Goal: Transaction & Acquisition: Purchase product/service

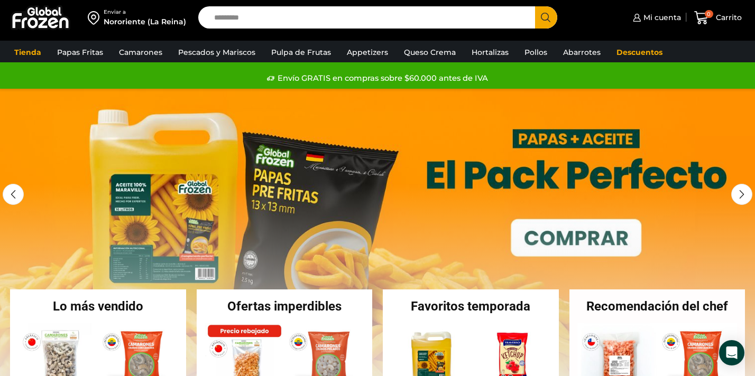
scroll to position [49, 0]
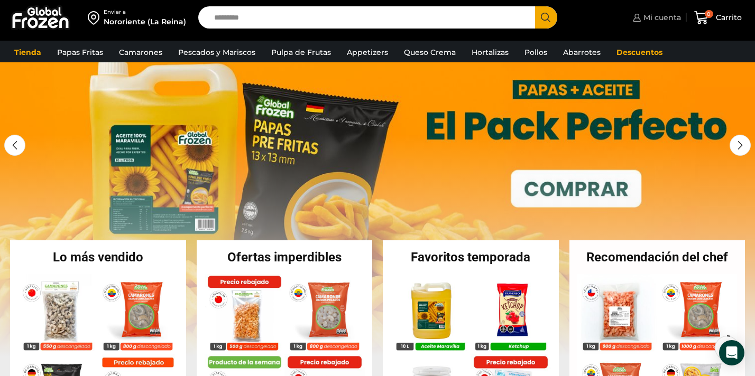
click at [667, 20] on span "Mi cuenta" at bounding box center [660, 17] width 40 height 11
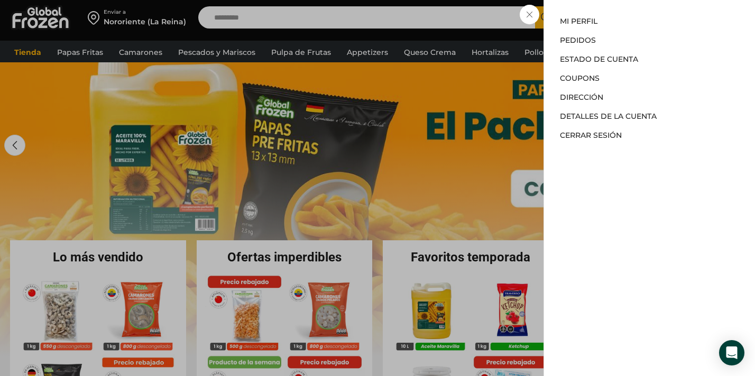
click at [630, 26] on div "Mi cuenta Mi cuenta Mi perfil Pedidos Descargas Estado de Cuenta Coupons Direcc…" at bounding box center [655, 17] width 51 height 21
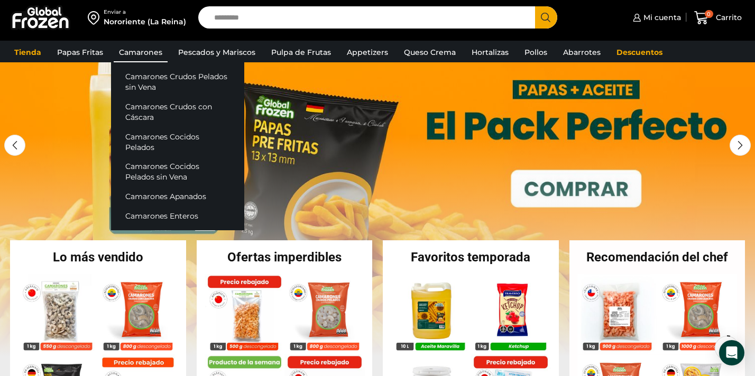
click at [134, 55] on link "Camarones" at bounding box center [141, 52] width 54 height 20
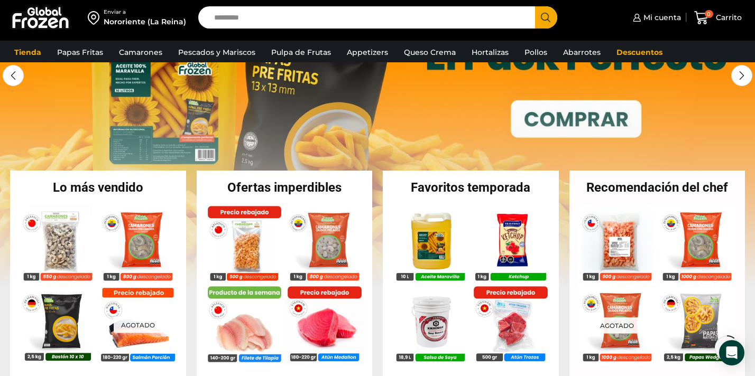
scroll to position [119, 0]
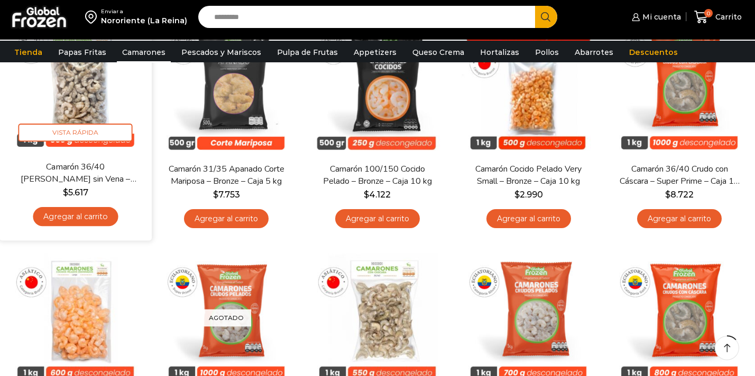
click at [77, 220] on link "Agregar al carrito" at bounding box center [75, 217] width 85 height 20
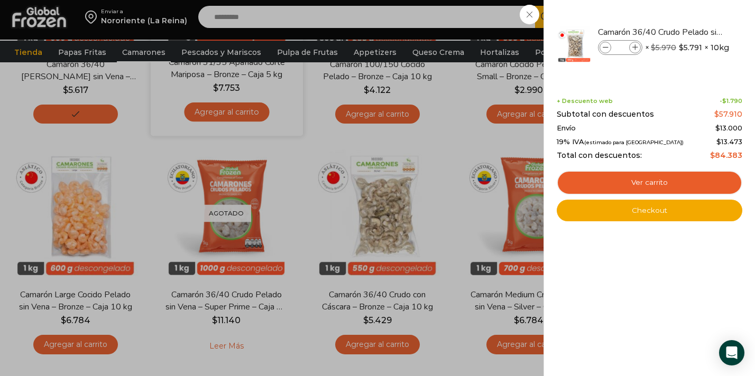
scroll to position [266, 0]
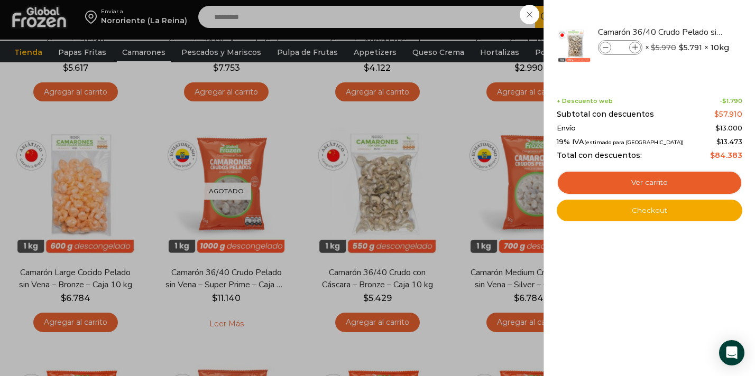
click at [691, 16] on div "1 Carrito 1 1 Shopping Cart *" at bounding box center [717, 17] width 53 height 25
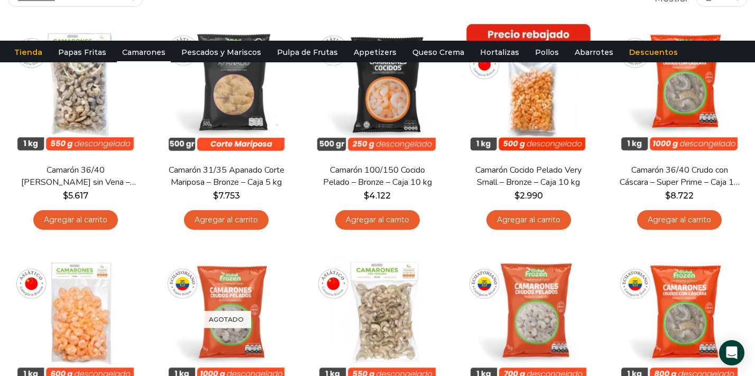
scroll to position [0, 0]
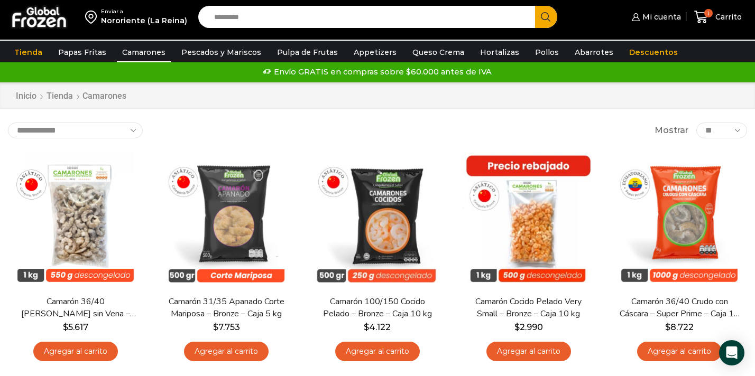
click at [246, 20] on input "Search input" at bounding box center [369, 17] width 321 height 22
type input "****"
click at [535, 6] on button "Search" at bounding box center [546, 17] width 22 height 22
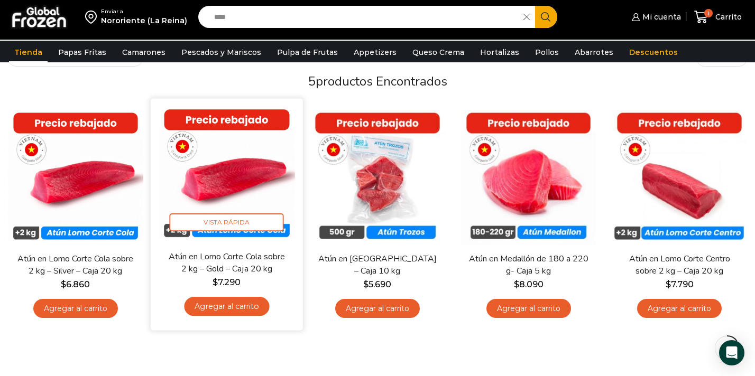
scroll to position [83, 0]
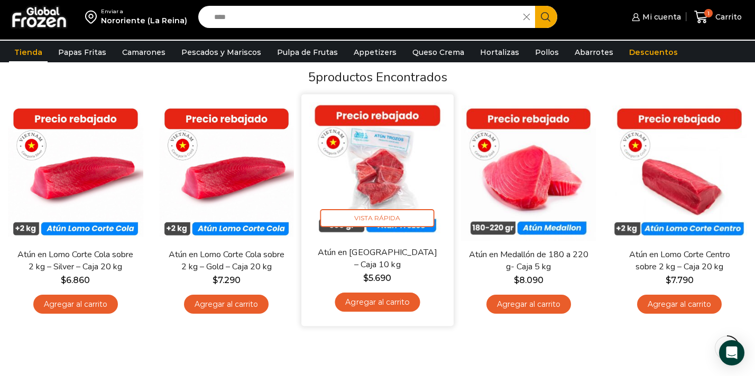
click at [363, 297] on link "Agregar al carrito" at bounding box center [377, 303] width 85 height 20
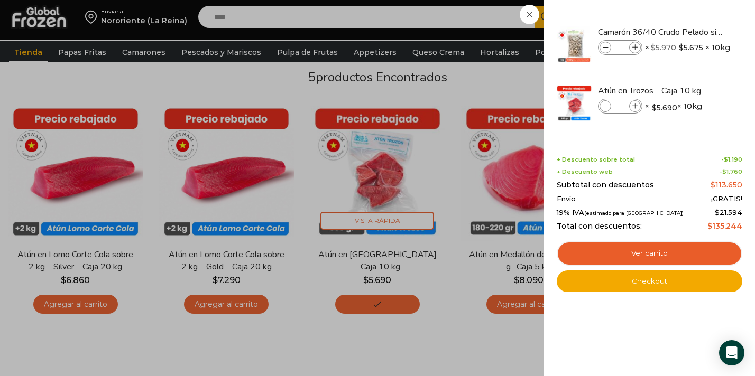
drag, startPoint x: 257, startPoint y: 13, endPoint x: 188, endPoint y: 12, distance: 68.7
click at [691, 12] on div "2 Carrito 2 2 Shopping Cart *" at bounding box center [717, 17] width 53 height 25
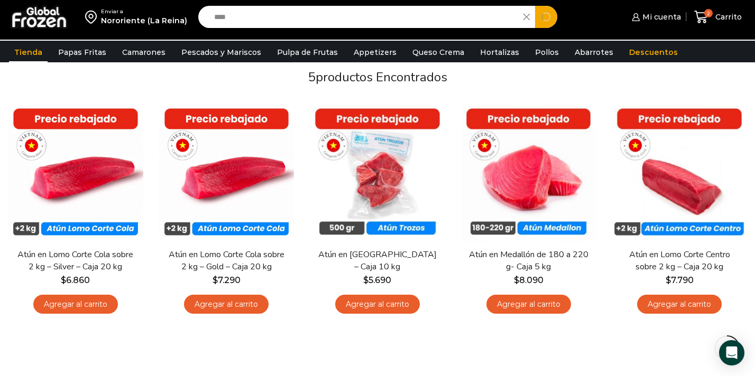
drag, startPoint x: 258, startPoint y: 16, endPoint x: 160, endPoint y: 16, distance: 98.3
click at [160, 16] on div "Enviar a Nororiente (La Reina) Search input **** Search Mi cuenta Pedidos" at bounding box center [377, 17] width 749 height 34
click at [710, 16] on span "2" at bounding box center [708, 13] width 8 height 8
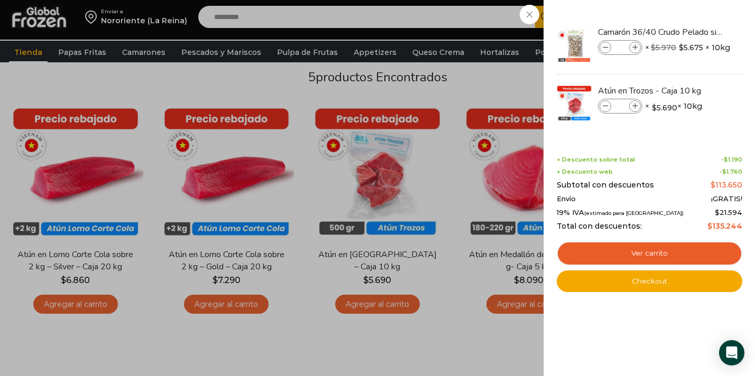
click at [691, 30] on div "2 Carrito 2 2 Shopping Cart *" at bounding box center [717, 17] width 53 height 25
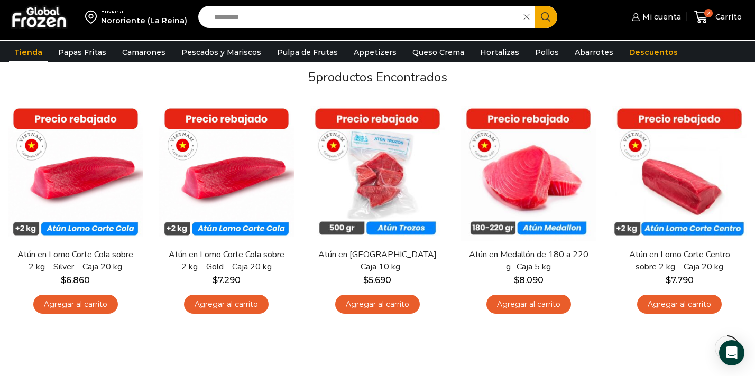
scroll to position [0, 0]
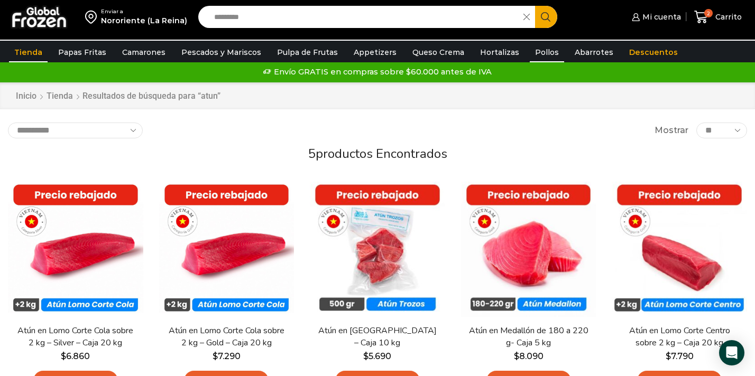
click at [530, 44] on link "Pollos" at bounding box center [547, 52] width 34 height 20
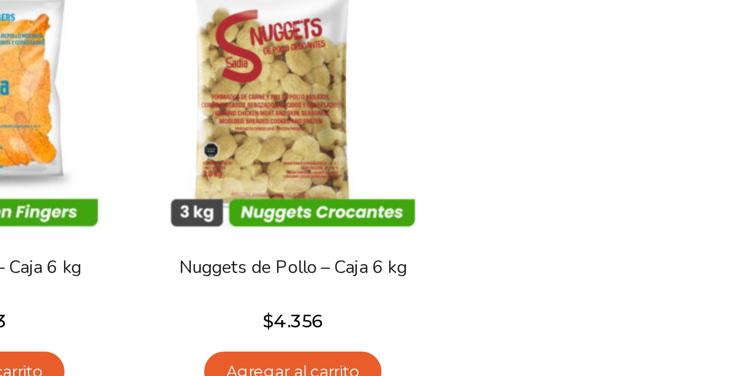
scroll to position [46, 0]
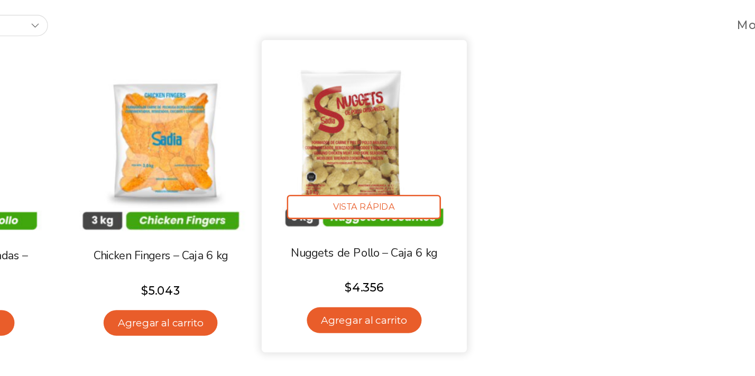
click at [383, 307] on link "Agregar al carrito" at bounding box center [377, 311] width 85 height 20
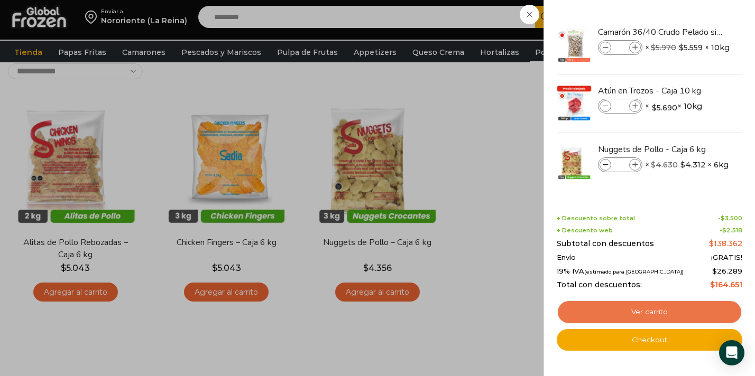
scroll to position [71, 0]
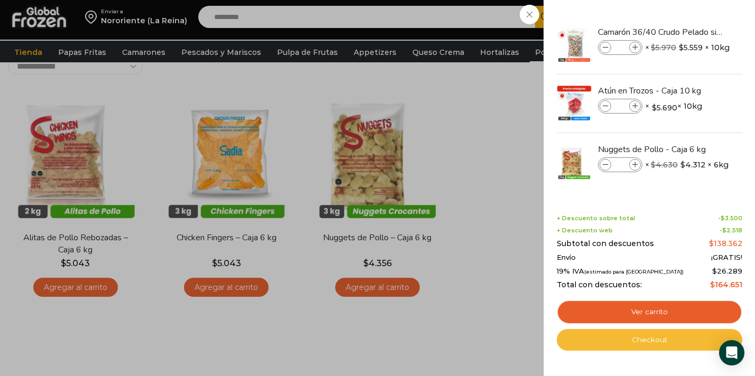
click at [658, 343] on link "Checkout" at bounding box center [648, 340] width 185 height 22
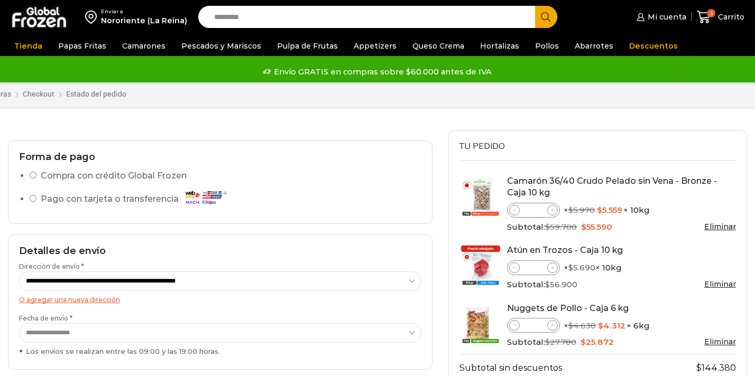
select select "*"
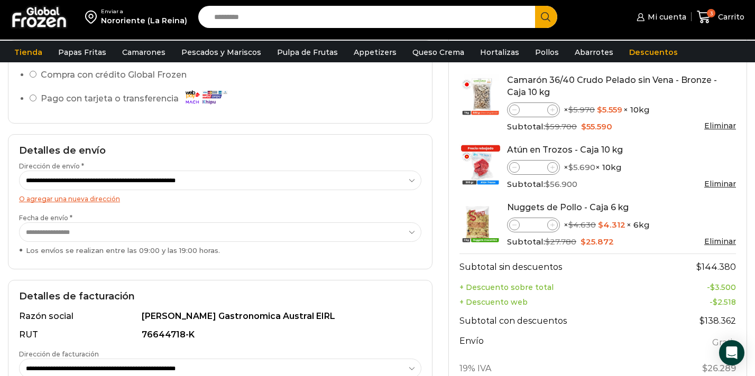
scroll to position [81, 0]
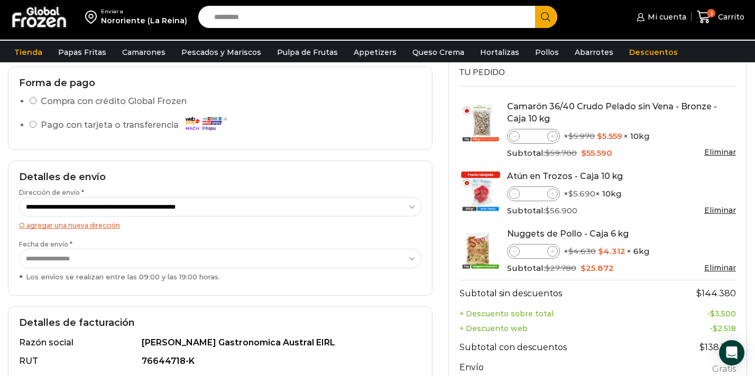
click at [708, 266] on link "Eliminar" at bounding box center [720, 268] width 32 height 10
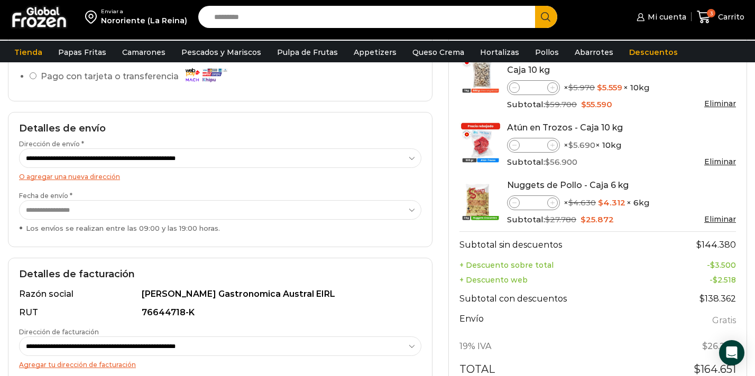
scroll to position [130, 0]
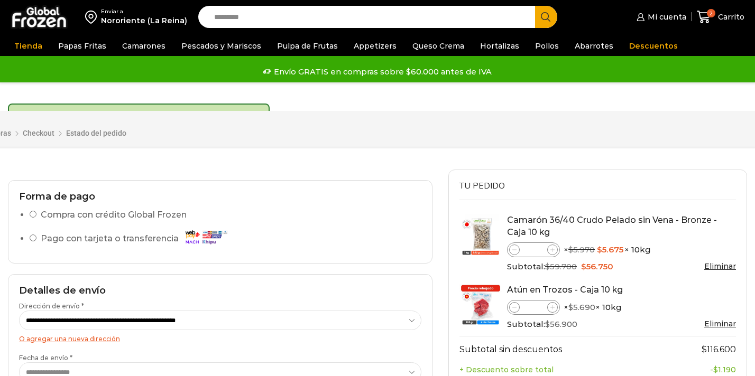
select select "*"
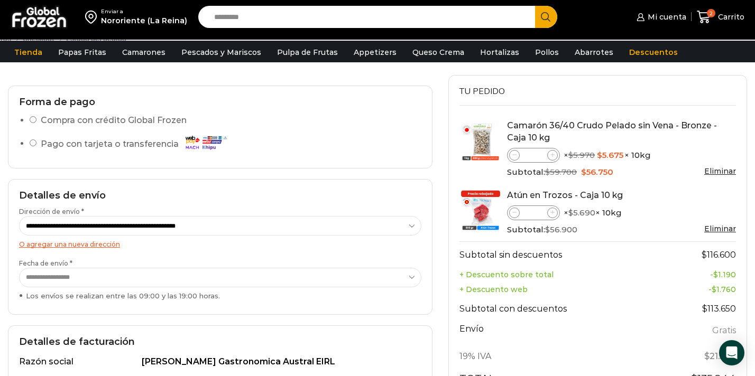
scroll to position [101, 0]
click at [556, 152] on span at bounding box center [552, 156] width 11 height 11
type input "*"
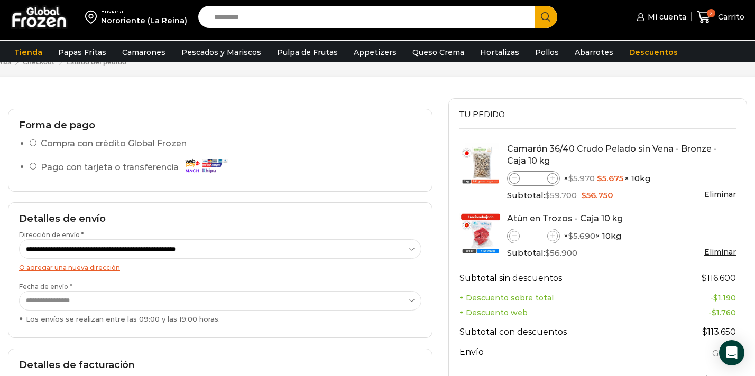
scroll to position [114, 0]
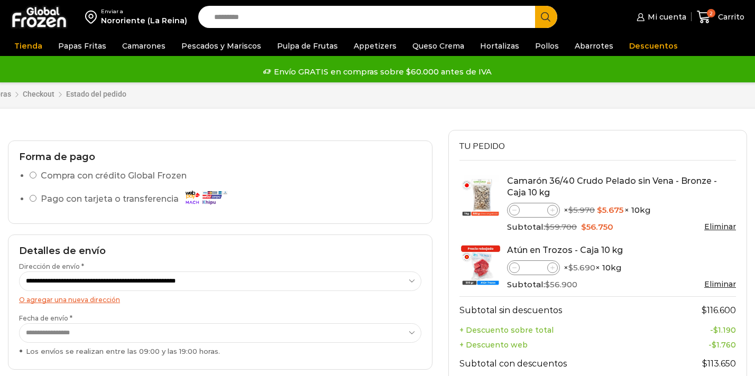
select select "*"
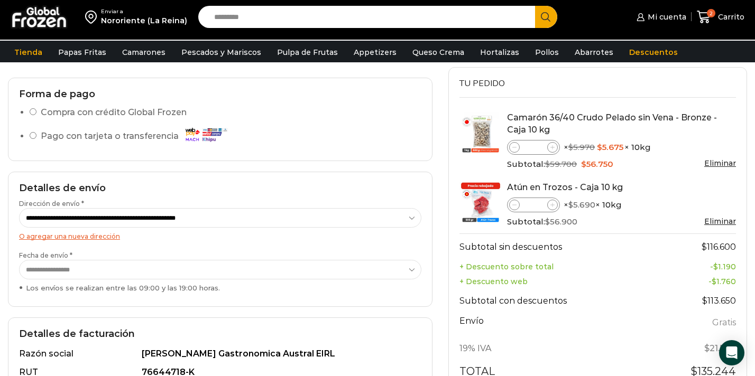
scroll to position [54, 0]
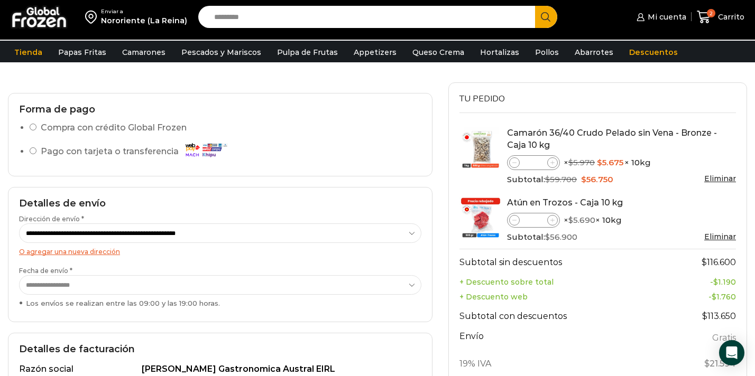
click at [552, 161] on icon at bounding box center [552, 163] width 5 height 5
type input "*"
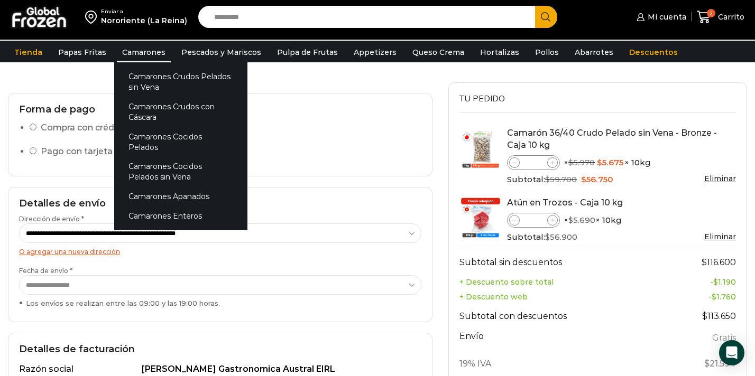
click at [128, 54] on link "Camarones" at bounding box center [144, 52] width 54 height 20
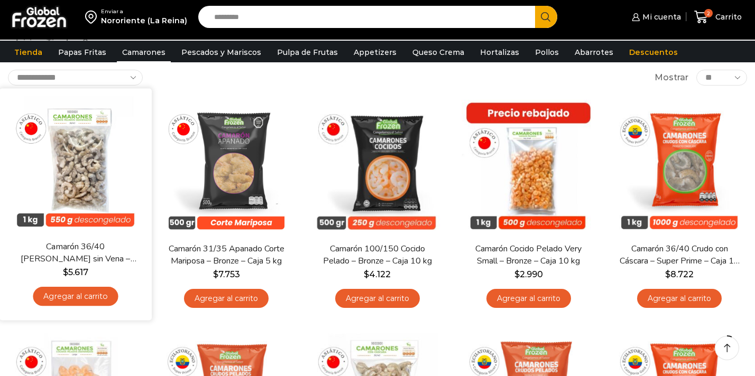
scroll to position [70, 0]
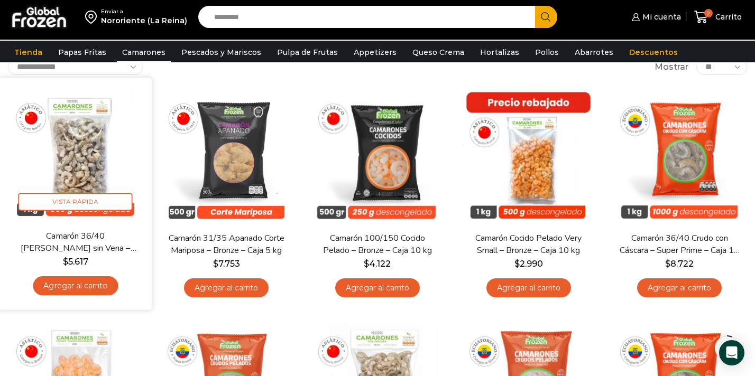
click at [73, 284] on link "Agregar al carrito" at bounding box center [75, 286] width 85 height 20
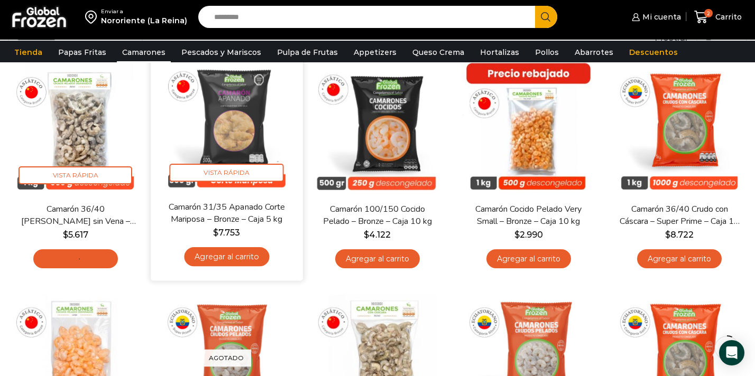
scroll to position [100, 0]
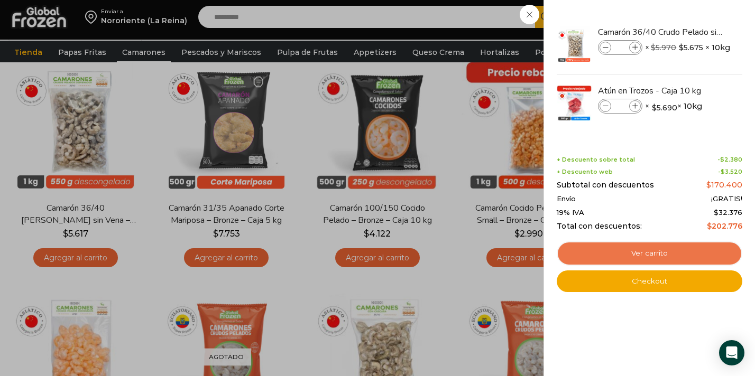
click at [649, 254] on link "Ver carrito" at bounding box center [648, 254] width 185 height 24
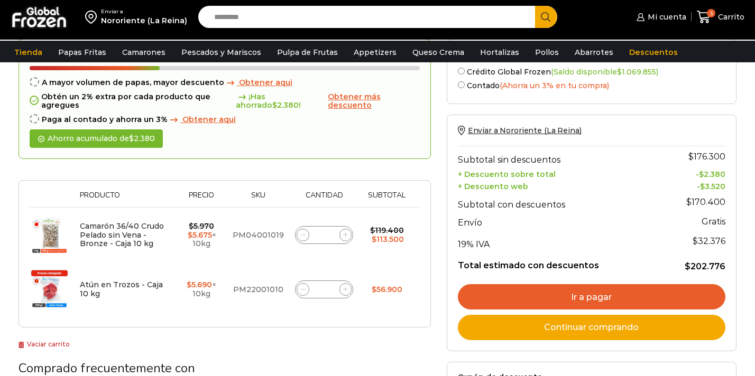
scroll to position [70, 0]
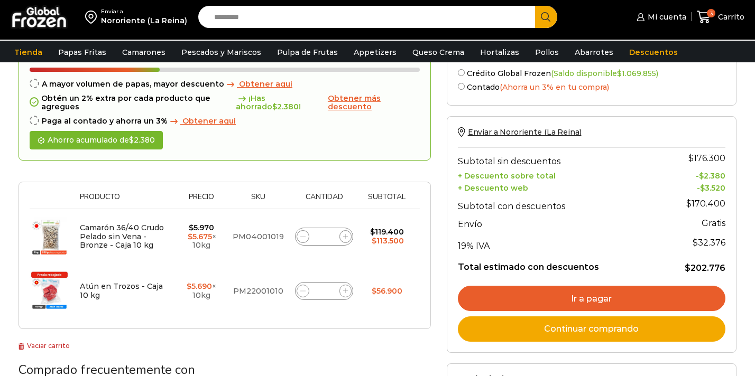
click at [550, 294] on link "Ir a pagar" at bounding box center [591, 298] width 267 height 25
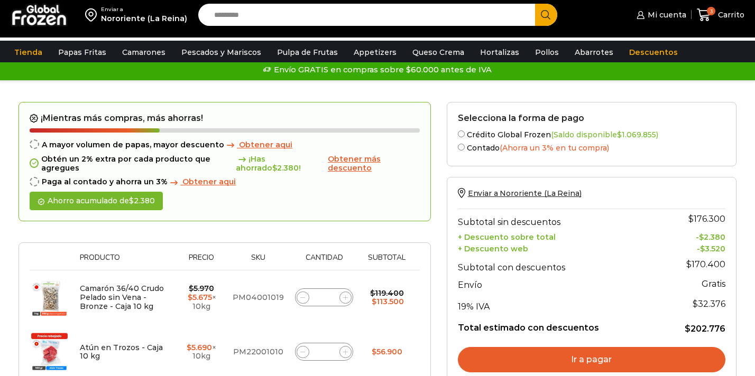
scroll to position [0, 0]
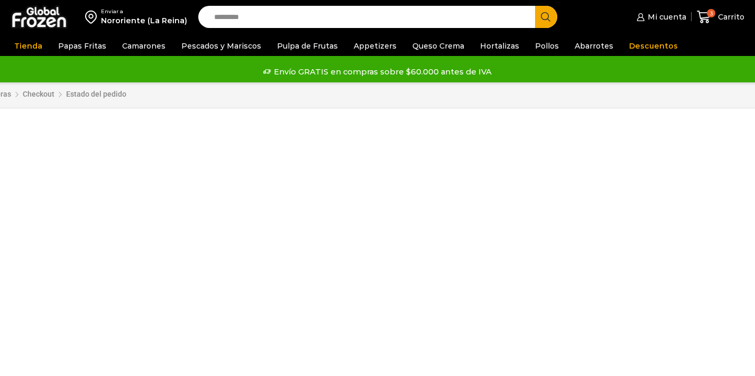
select select "*"
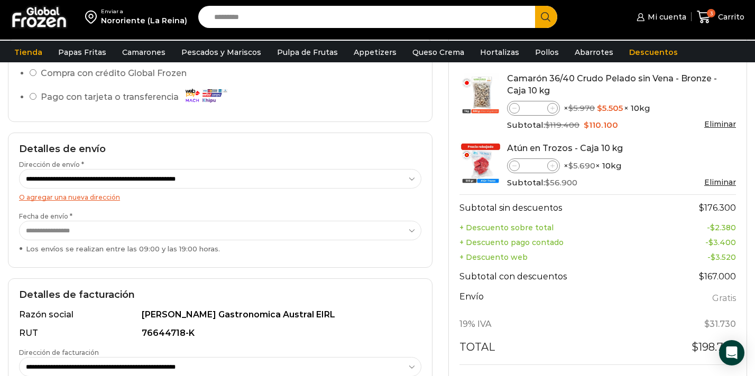
scroll to position [109, 0]
click at [220, 237] on select "**********" at bounding box center [220, 230] width 402 height 20
